Goal: Go to known website: Access a specific website the user already knows

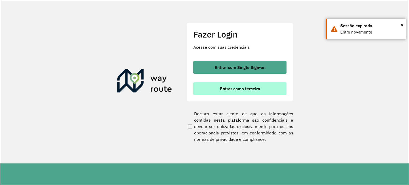
click at [221, 87] on span "Entrar como terceiro" at bounding box center [240, 89] width 40 height 4
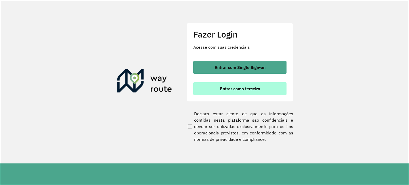
click at [236, 88] on span "Entrar como terceiro" at bounding box center [240, 89] width 40 height 4
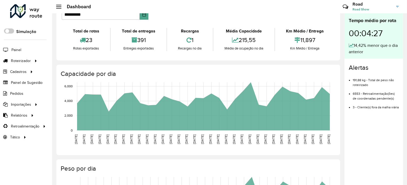
scroll to position [27, 0]
